Goal: Find specific page/section: Find specific page/section

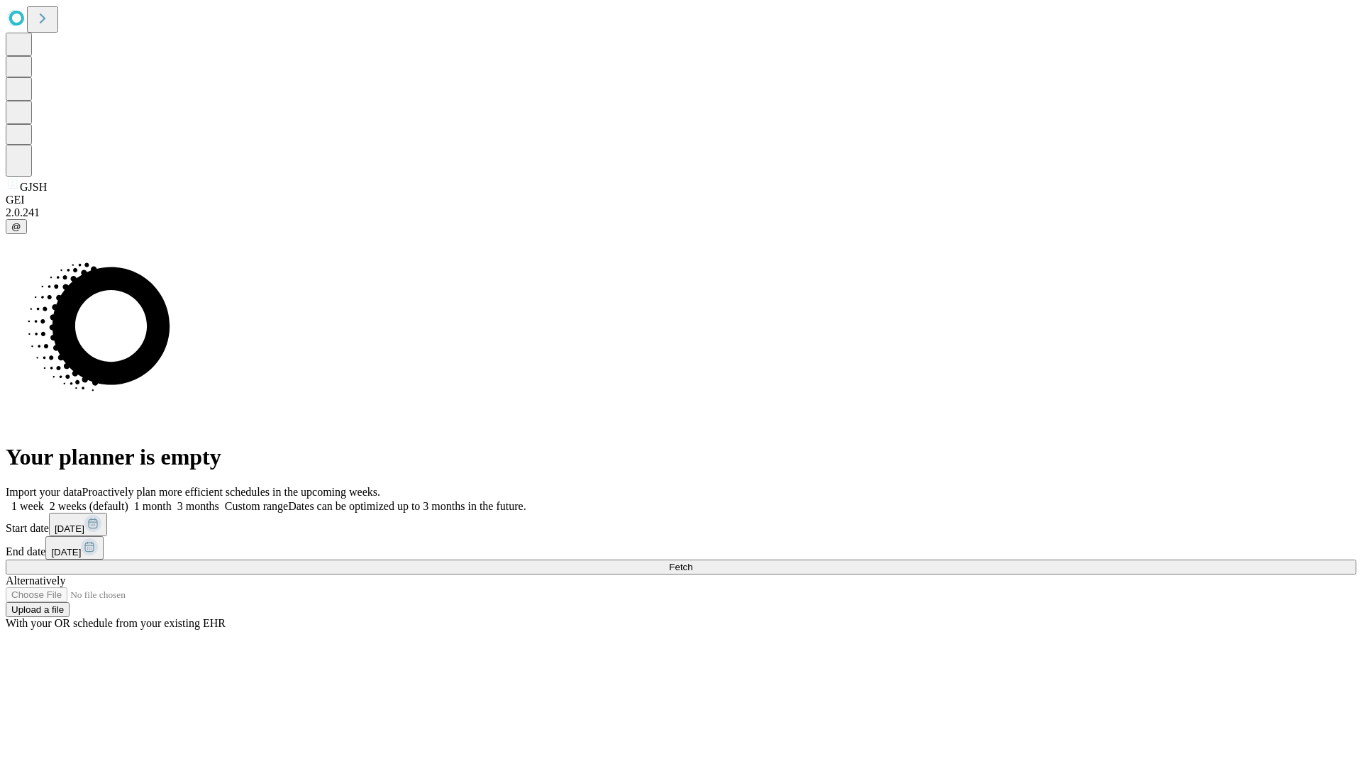
click at [692, 562] on span "Fetch" at bounding box center [680, 567] width 23 height 11
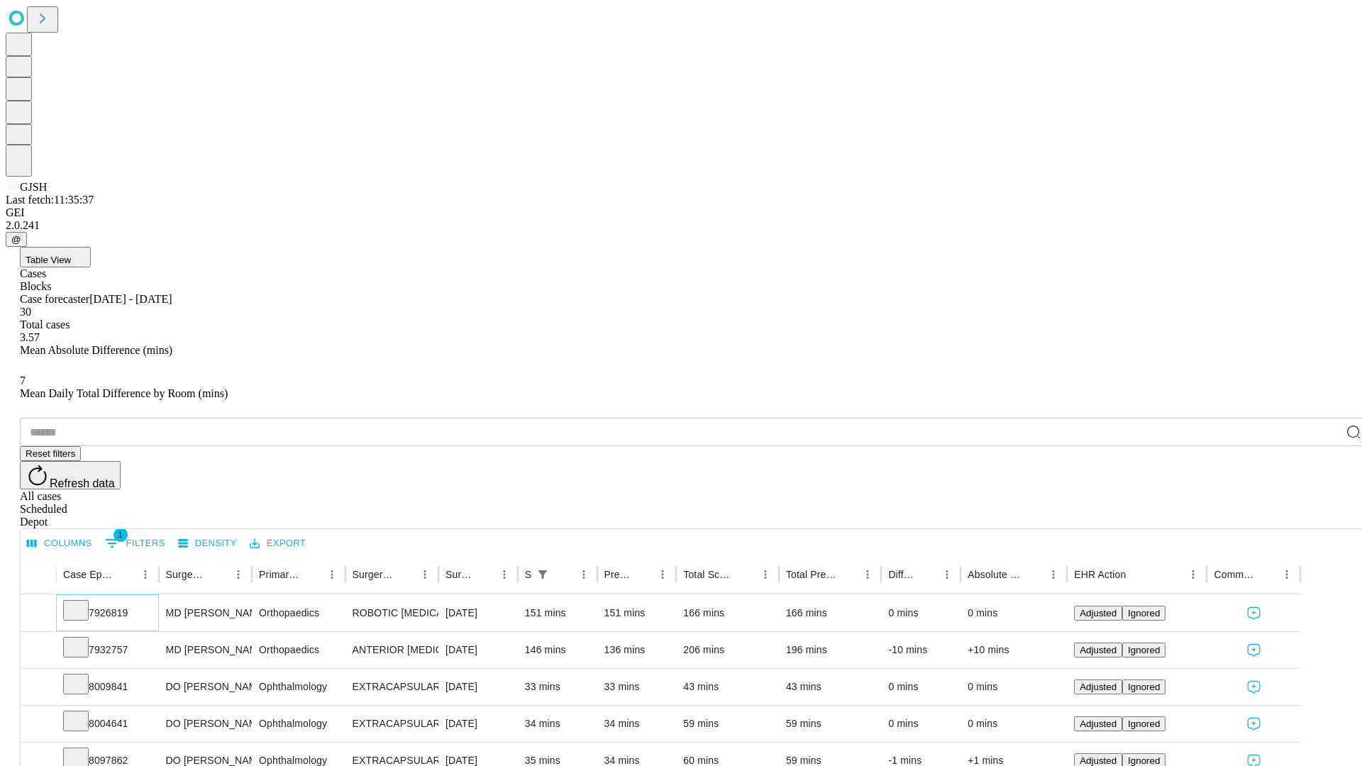
click at [83, 602] on icon at bounding box center [76, 609] width 14 height 14
